Goal: Information Seeking & Learning: Learn about a topic

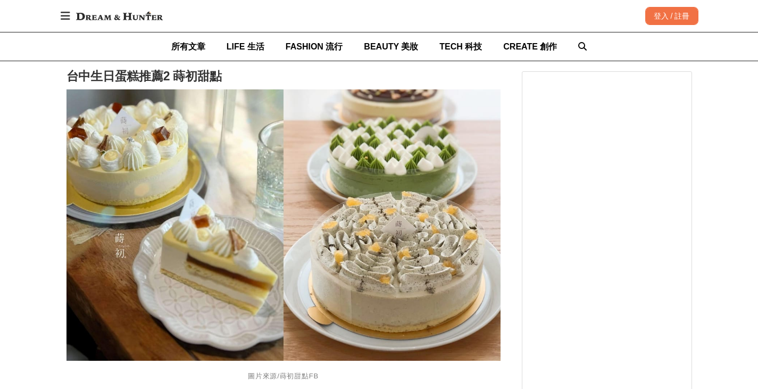
scroll to position [1223, 0]
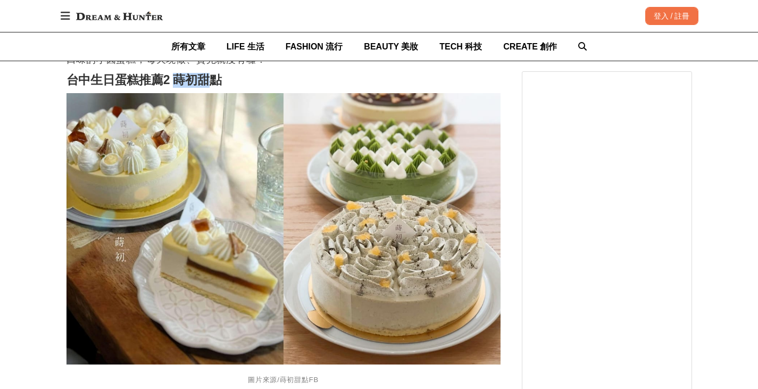
drag, startPoint x: 186, startPoint y: 68, endPoint x: 216, endPoint y: 69, distance: 30.3
click at [216, 73] on strong "台中生日蛋糕推薦2 蒔初甜點" at bounding box center [143, 80] width 155 height 14
drag, startPoint x: 222, startPoint y: 66, endPoint x: 180, endPoint y: 65, distance: 41.5
click at [180, 73] on strong "台中生日蛋糕推薦2 蒔初甜點" at bounding box center [143, 80] width 155 height 14
copy strong "蒔初甜點"
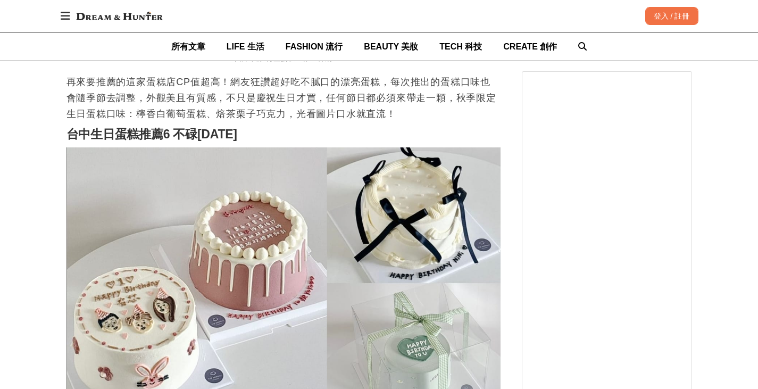
scroll to position [2659, 0]
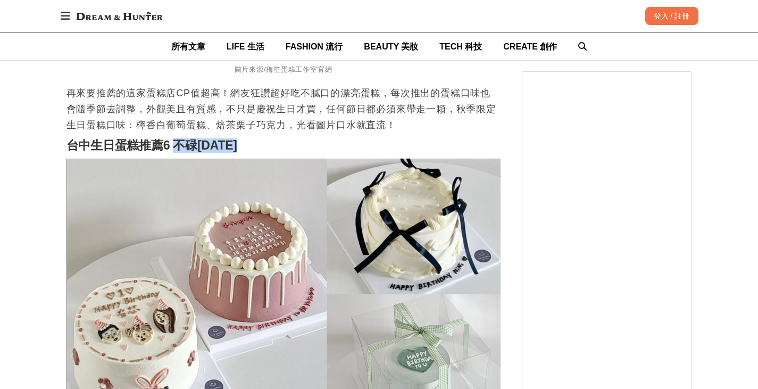
drag, startPoint x: 177, startPoint y: 130, endPoint x: 254, endPoint y: 132, distance: 77.1
click at [254, 138] on h2 "台中生日蛋糕推薦6 不碌[DATE]" at bounding box center [283, 145] width 434 height 15
copy strong "不碌Monday"
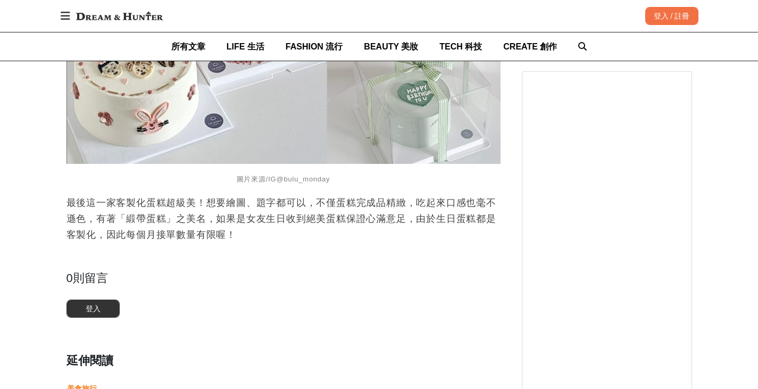
scroll to position [3084, 0]
